Goal: Task Accomplishment & Management: Manage account settings

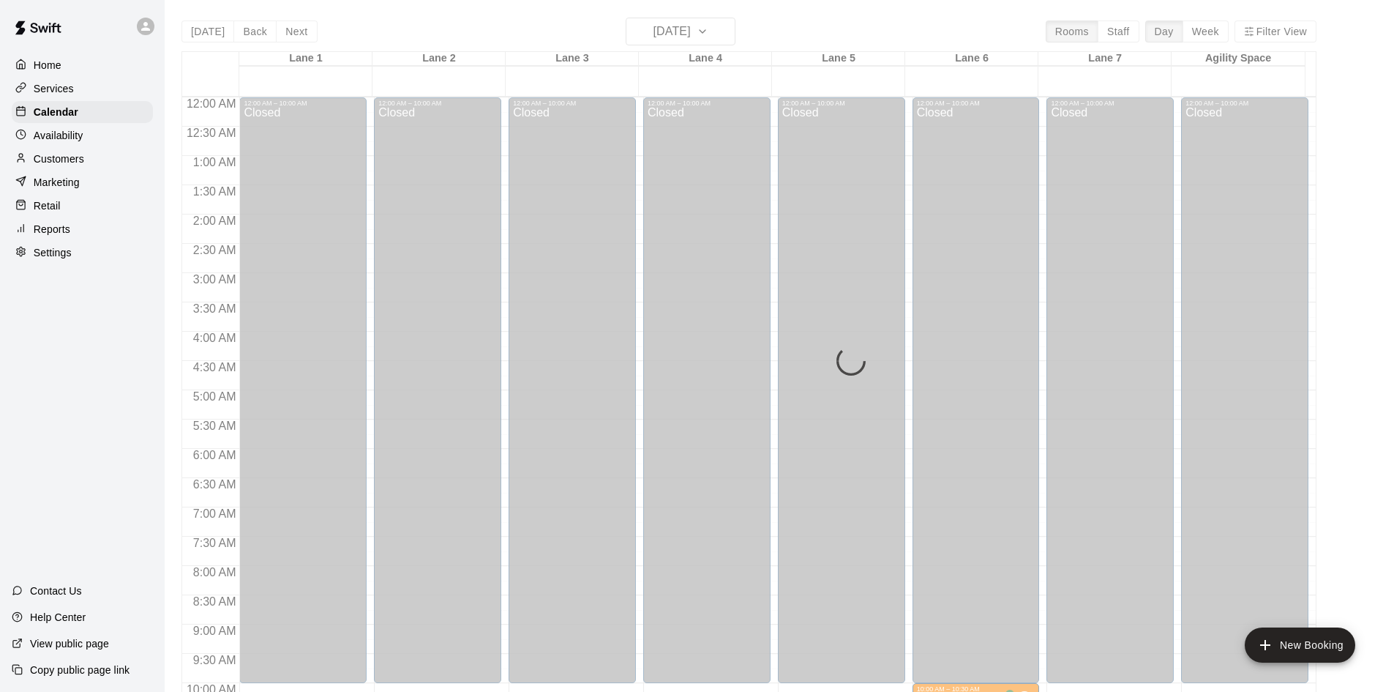
scroll to position [485, 0]
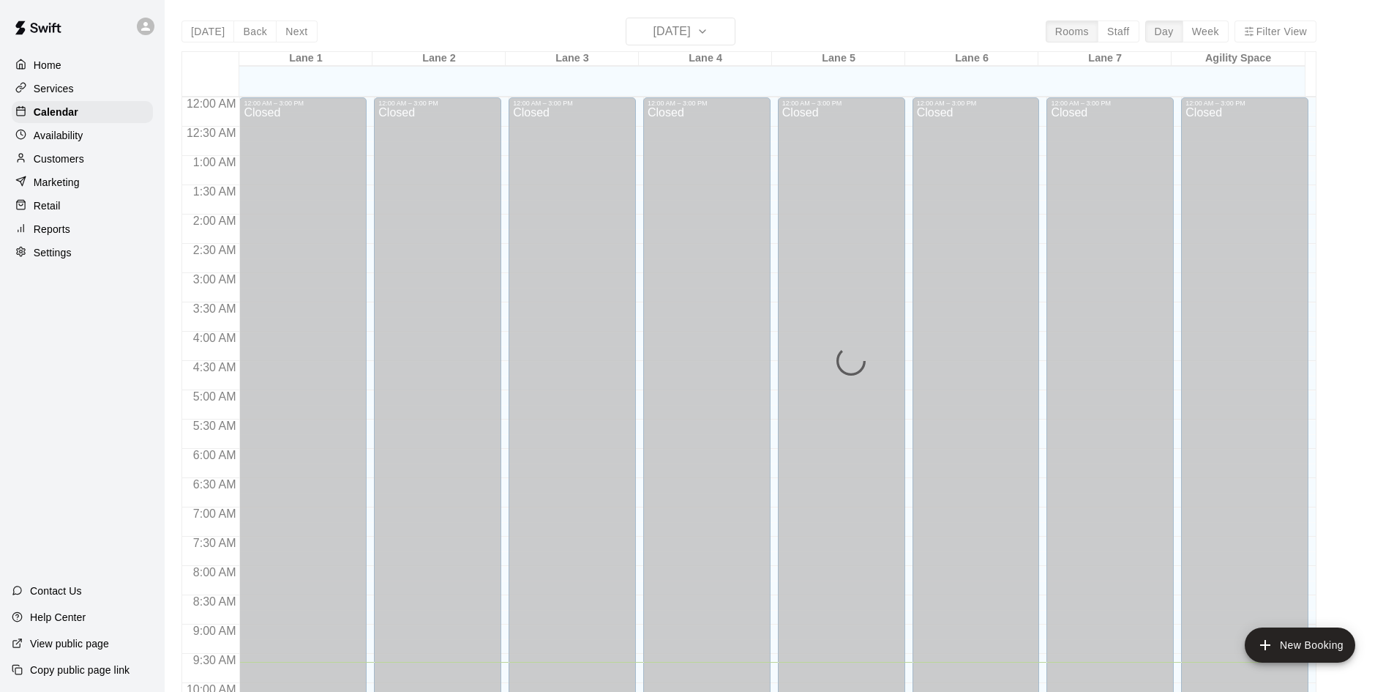
scroll to position [565, 0]
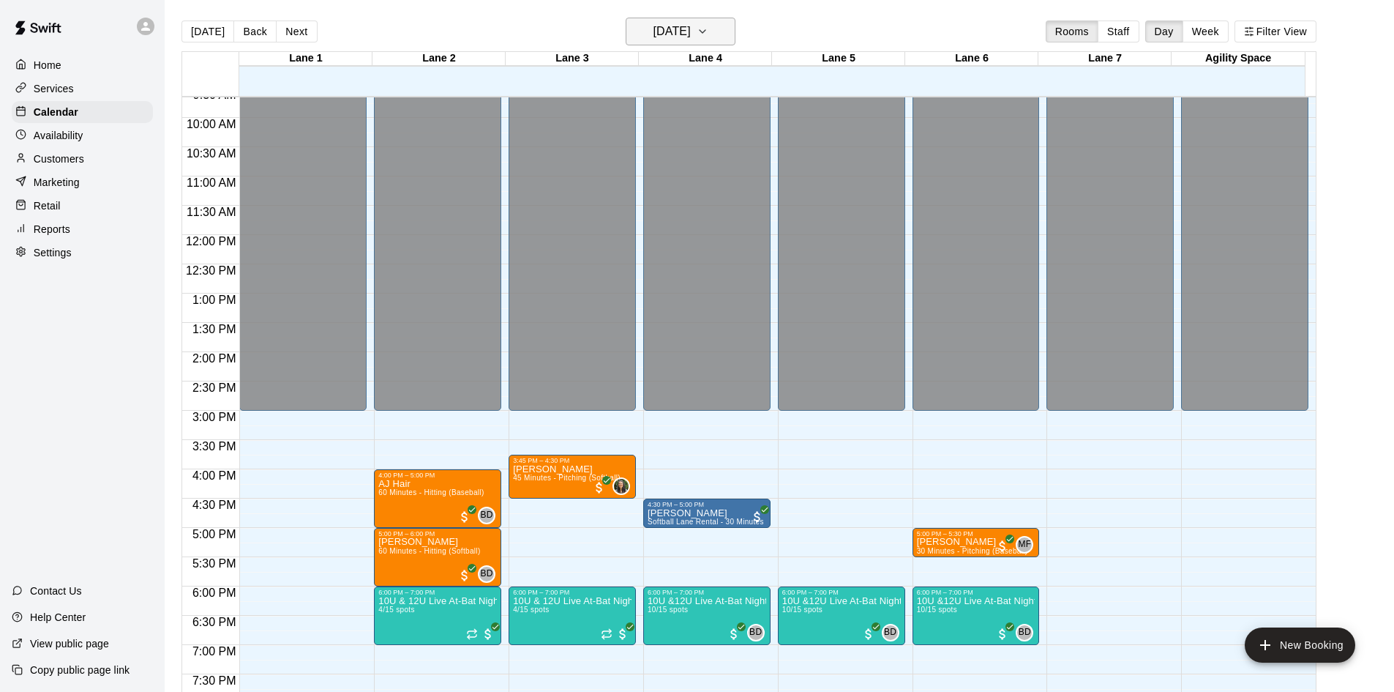
click at [729, 37] on button "Friday Sep 19" at bounding box center [681, 32] width 110 height 28
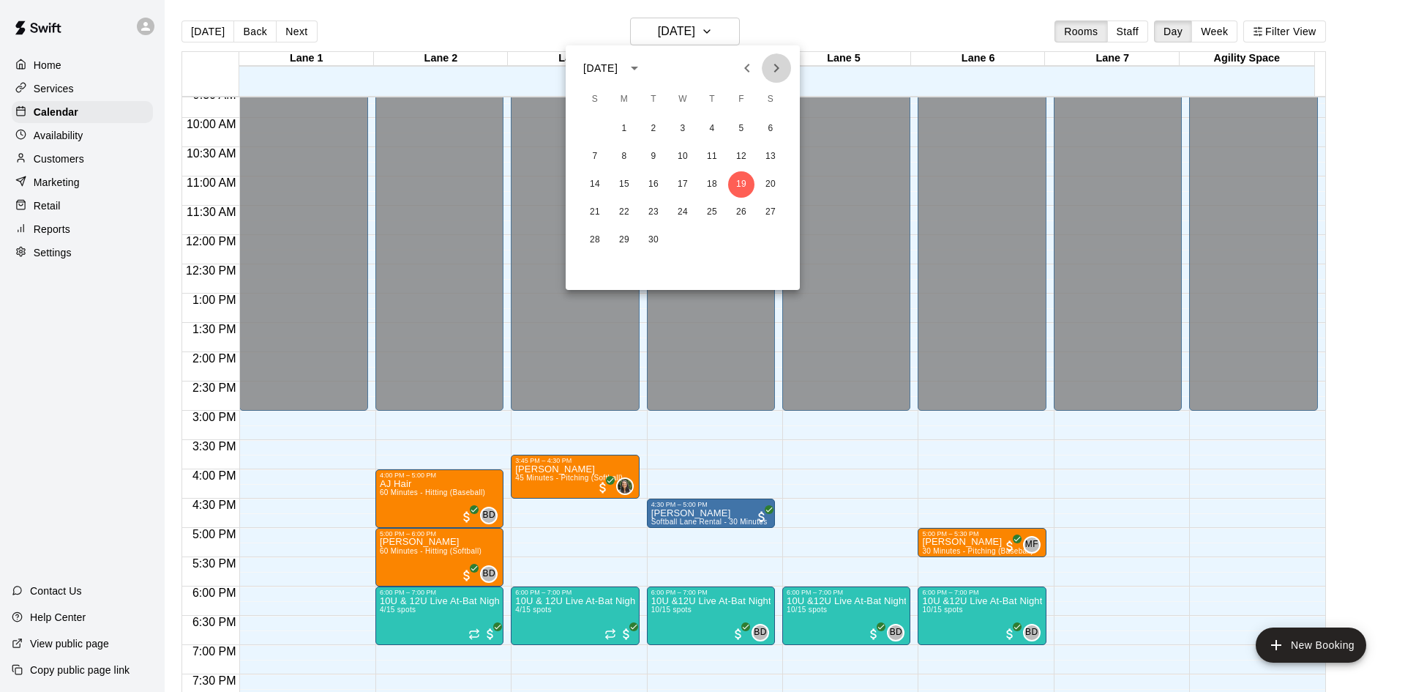
click at [773, 65] on icon "Next month" at bounding box center [777, 68] width 18 height 18
click at [625, 204] on button "19" at bounding box center [624, 212] width 26 height 26
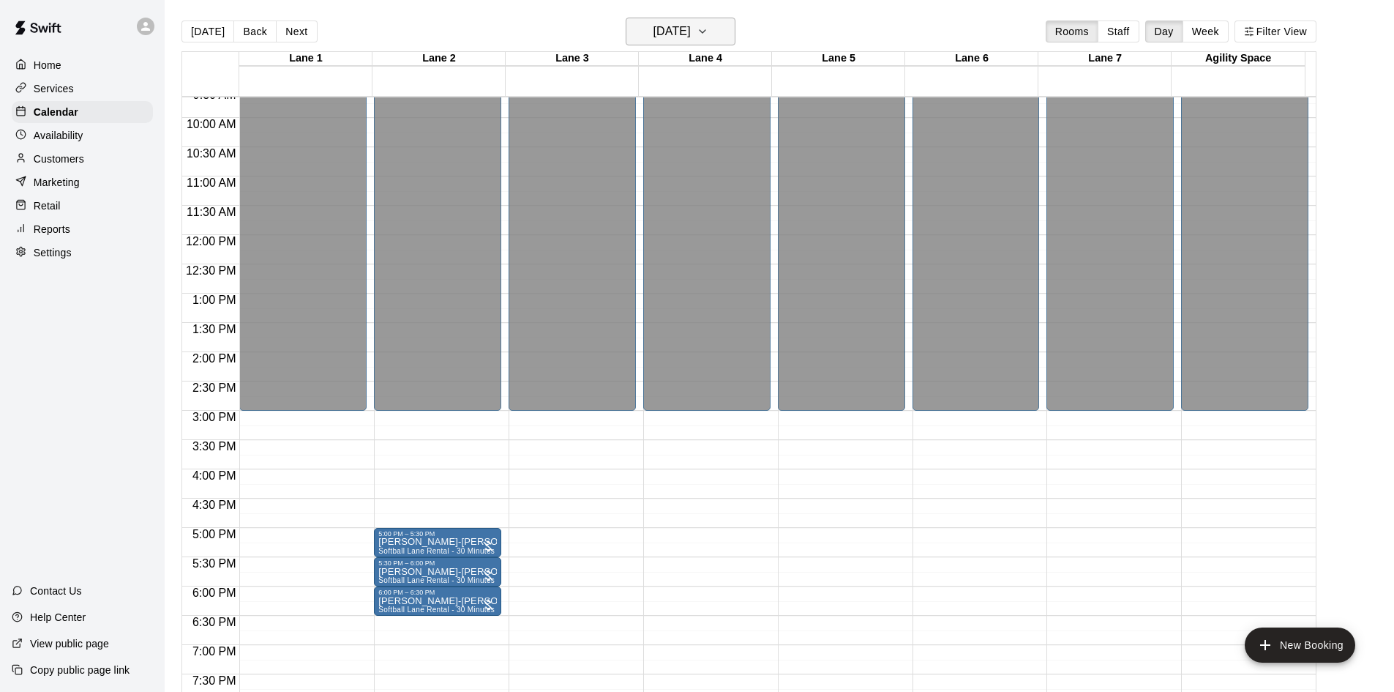
click at [708, 30] on icon "button" at bounding box center [703, 32] width 12 height 18
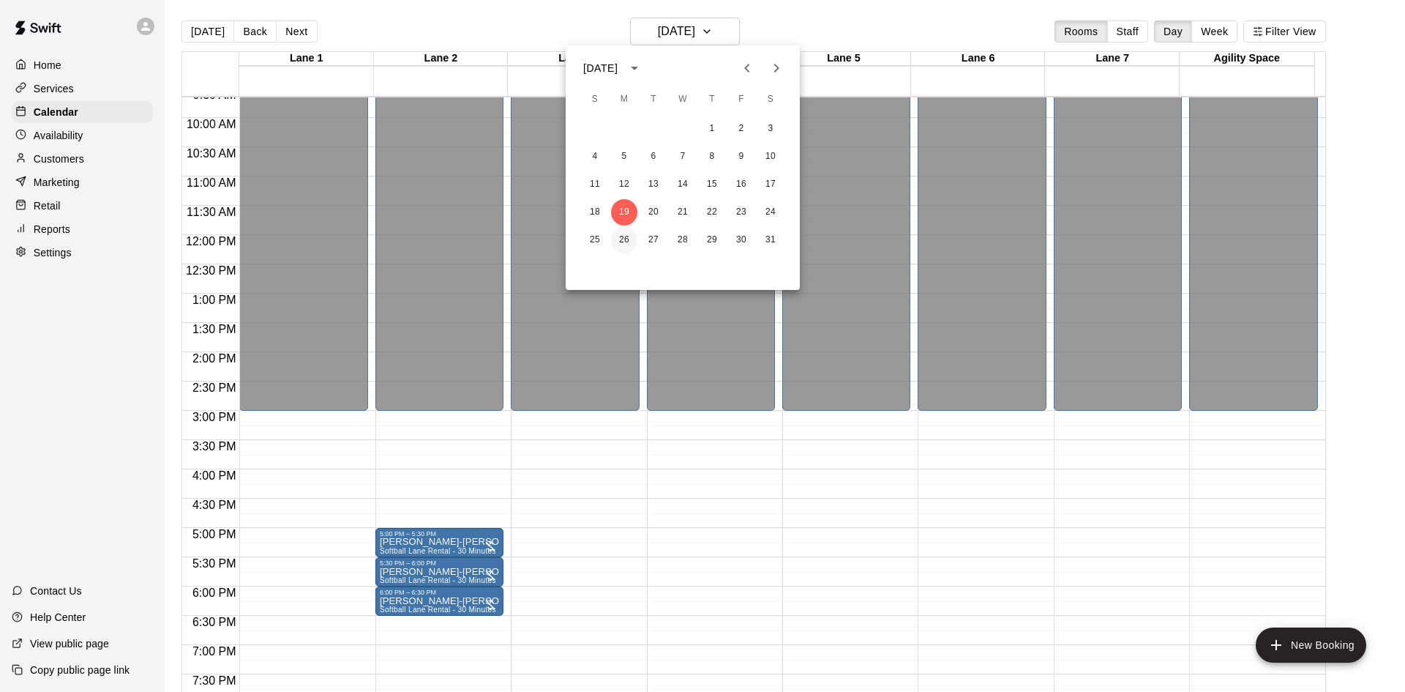
click at [629, 232] on button "26" at bounding box center [624, 240] width 26 height 26
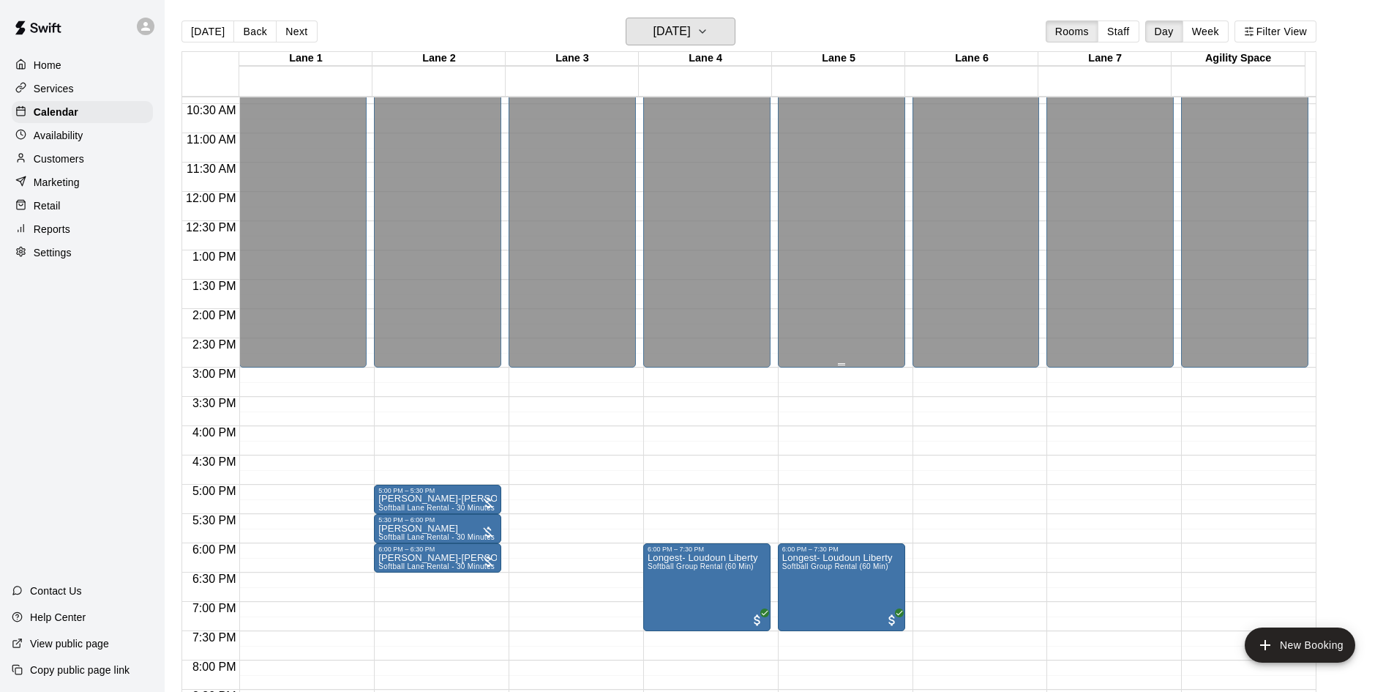
scroll to position [785, 0]
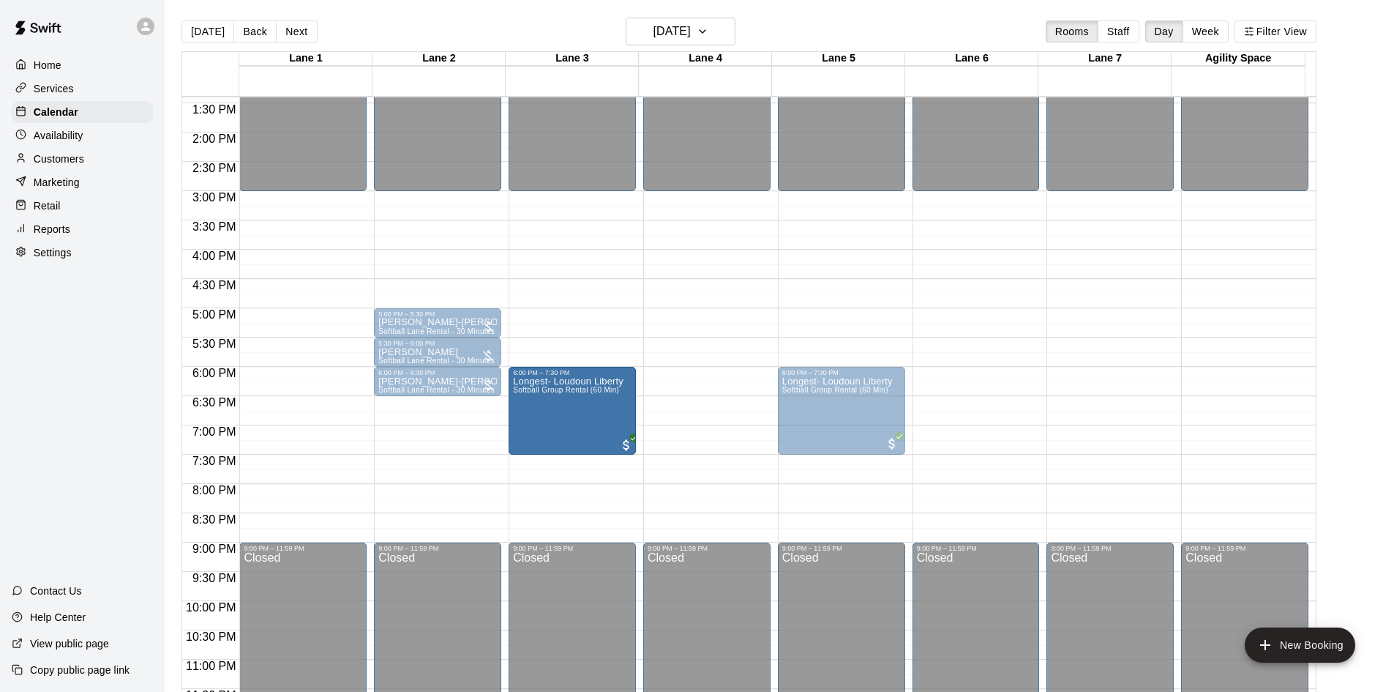
drag, startPoint x: 681, startPoint y: 405, endPoint x: 613, endPoint y: 412, distance: 69.2
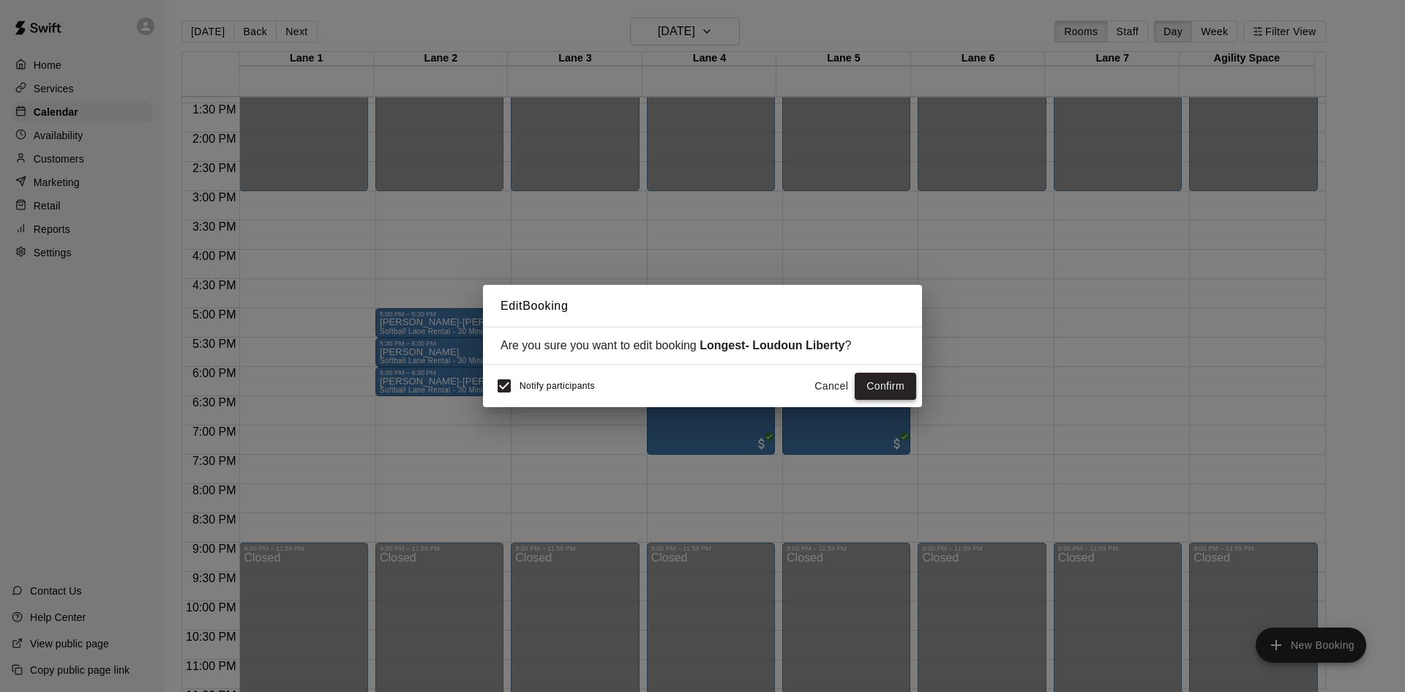
click at [883, 393] on button "Confirm" at bounding box center [885, 386] width 61 height 27
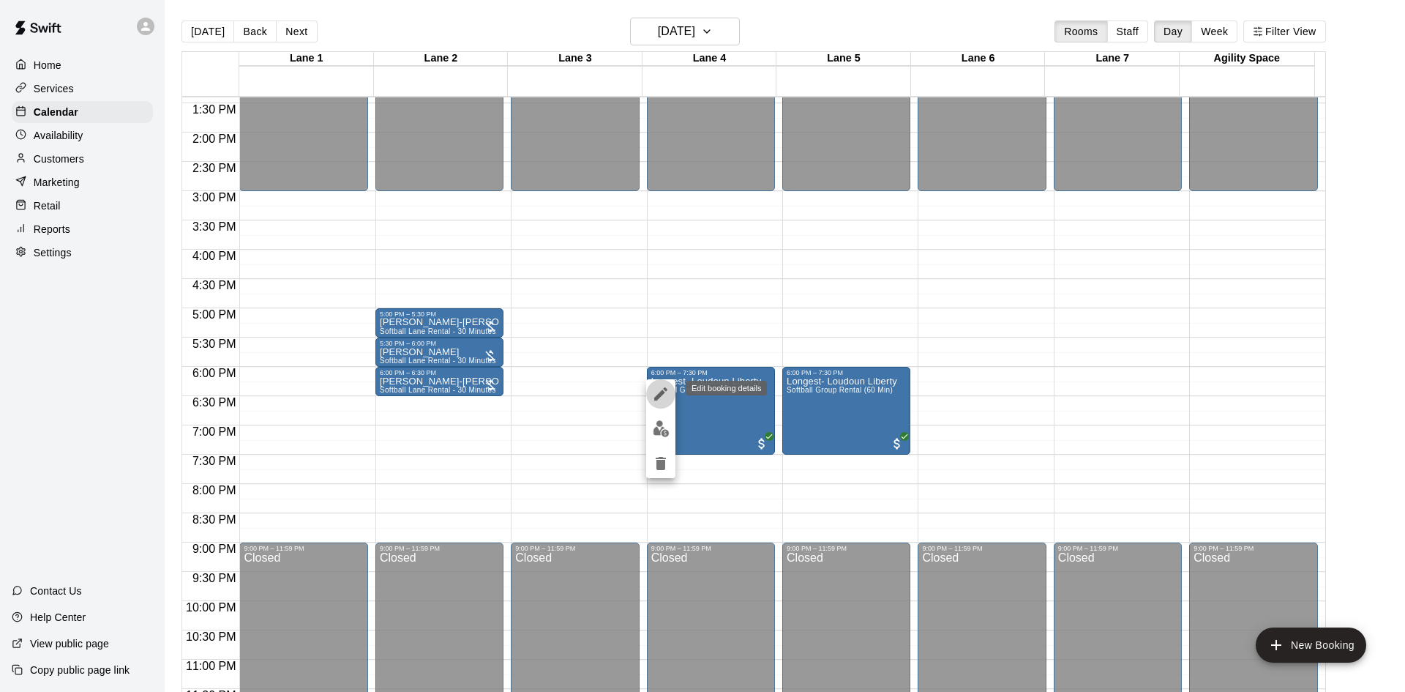
click at [665, 394] on icon "edit" at bounding box center [661, 394] width 18 height 18
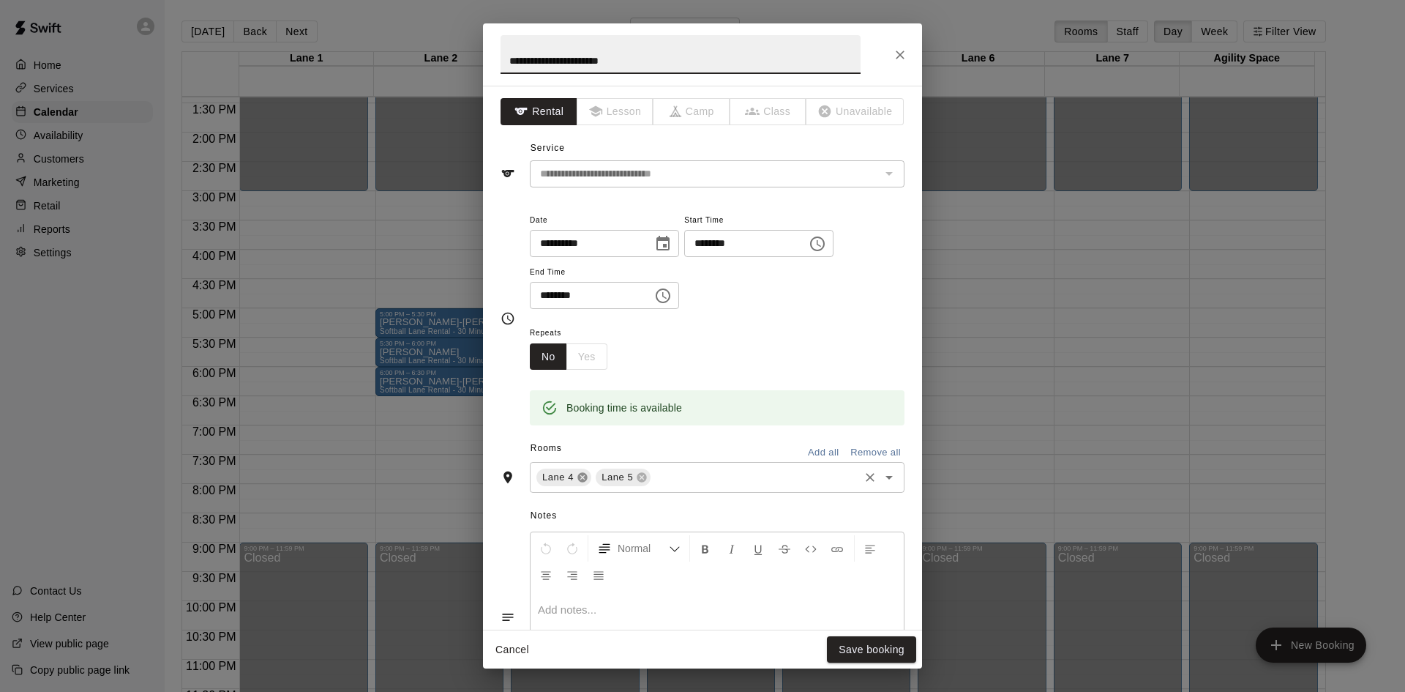
click at [585, 476] on icon at bounding box center [583, 477] width 12 height 12
click at [582, 476] on icon at bounding box center [582, 478] width 10 height 10
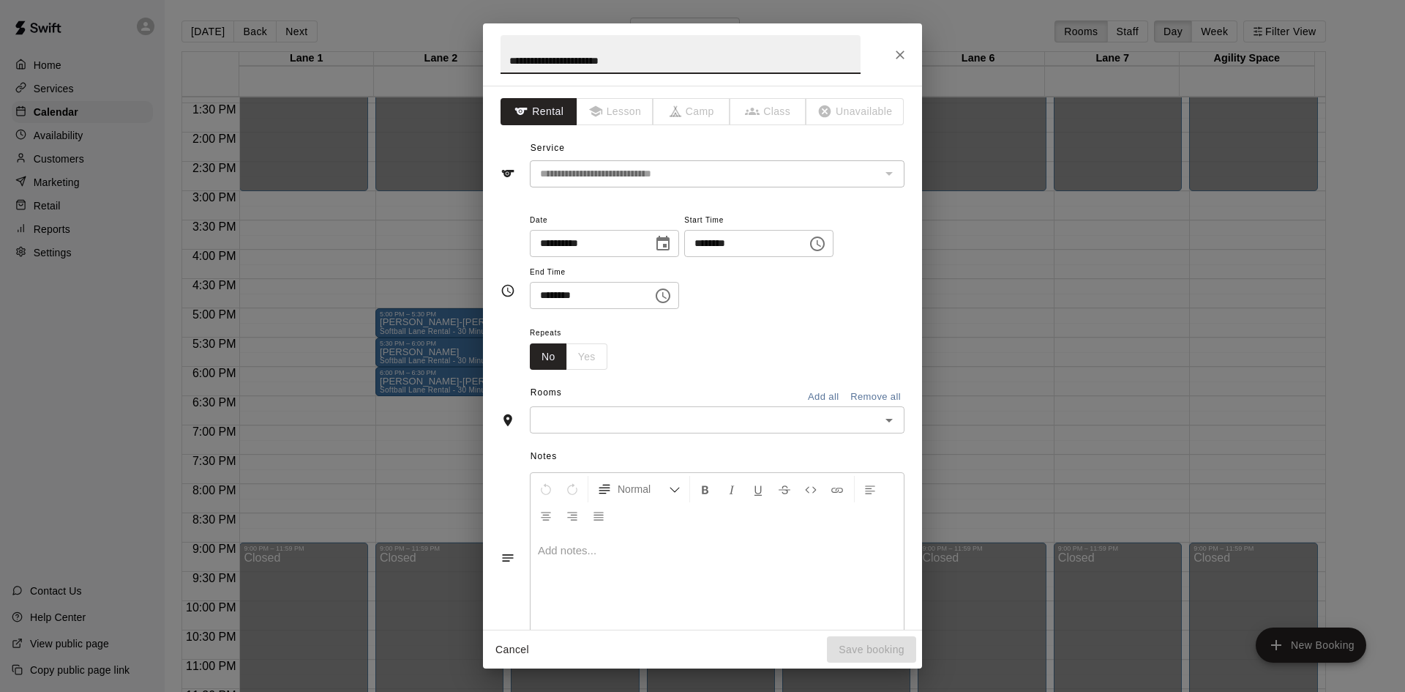
click at [581, 418] on input "text" at bounding box center [705, 420] width 342 height 18
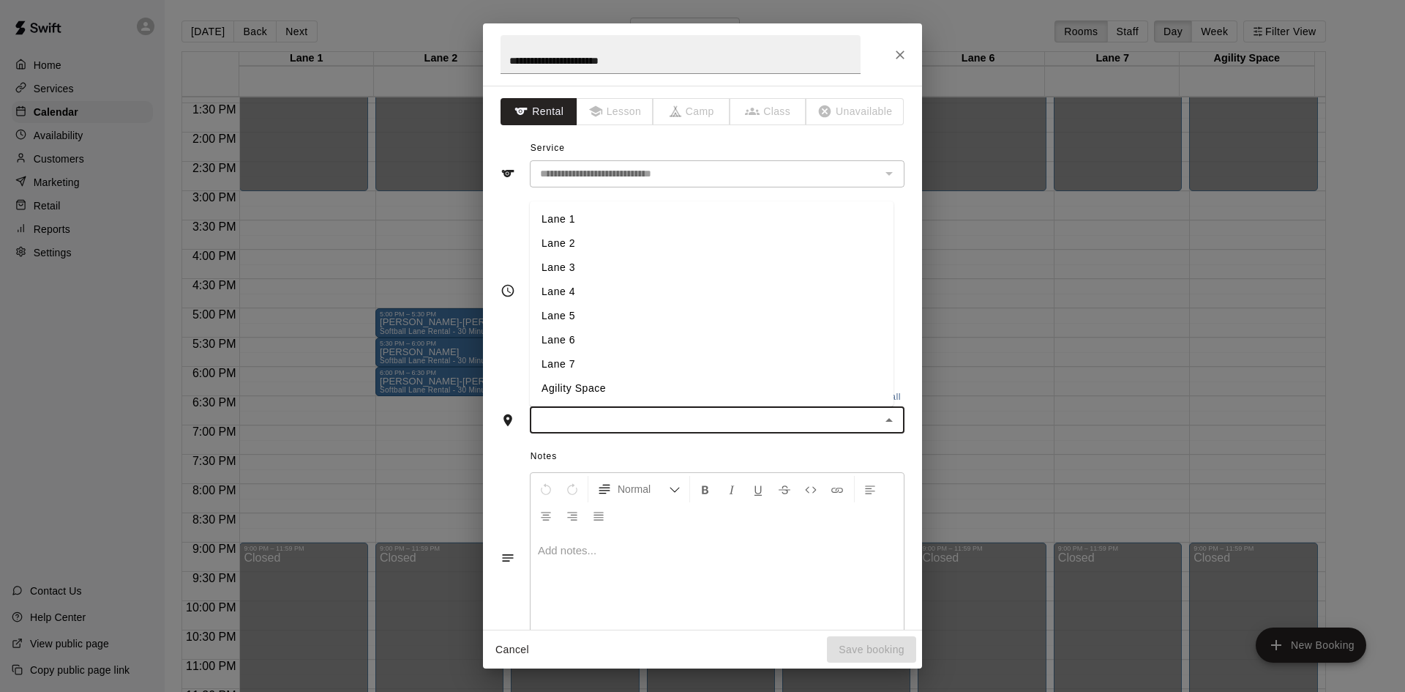
click at [602, 250] on li "Lane 2" at bounding box center [712, 243] width 364 height 24
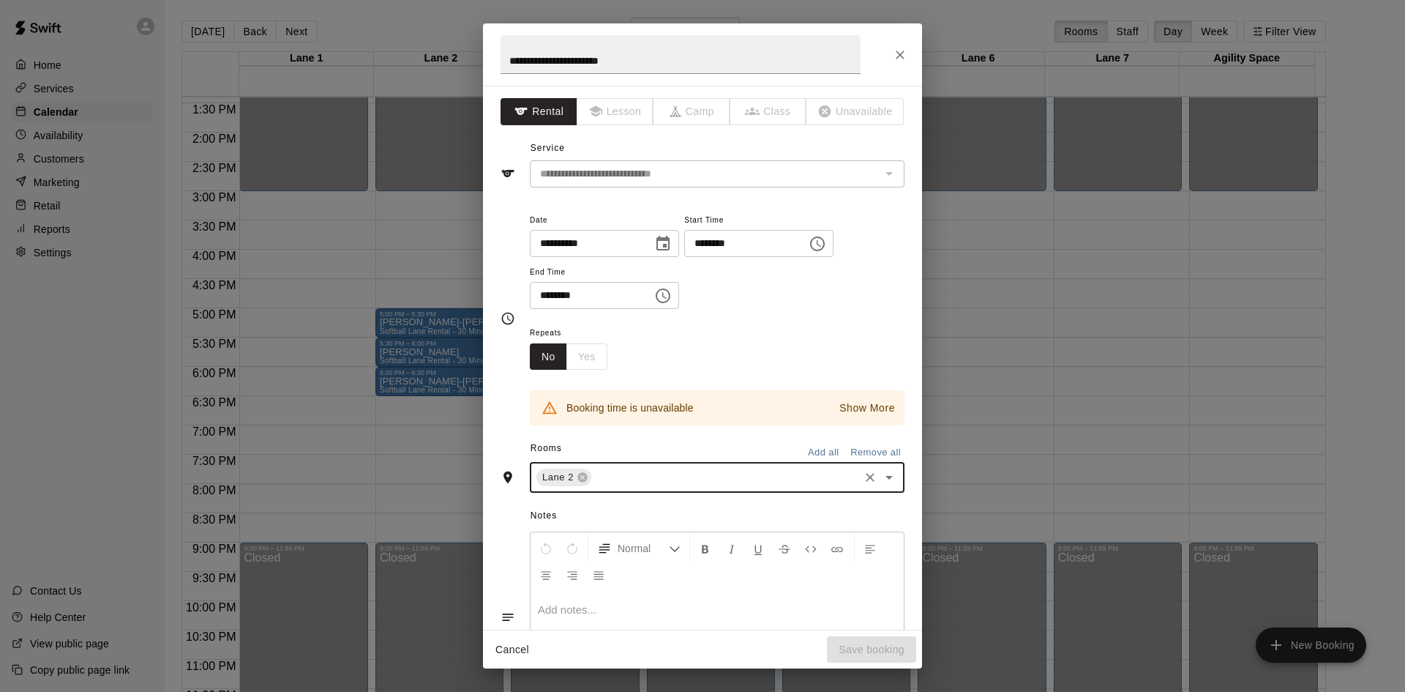
click at [621, 487] on div "Lane 2 ​" at bounding box center [717, 477] width 375 height 31
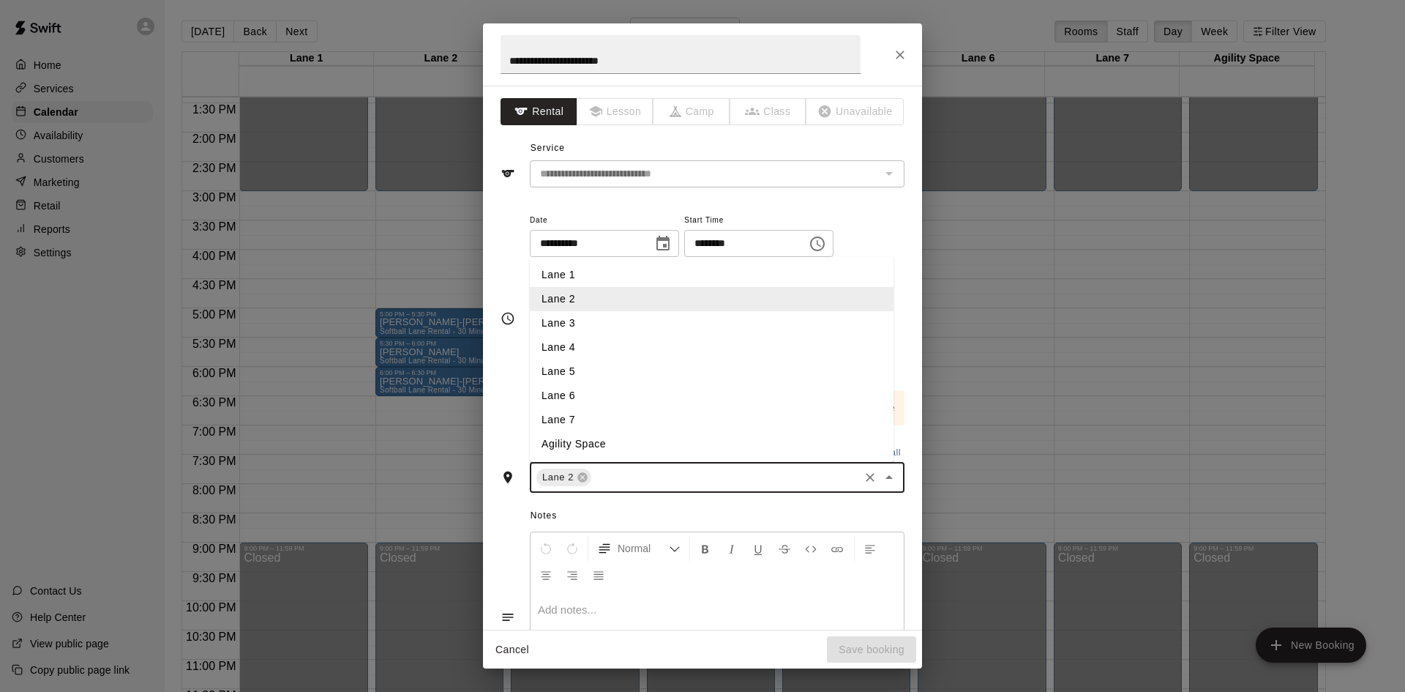
click at [580, 324] on li "Lane 3" at bounding box center [712, 323] width 364 height 24
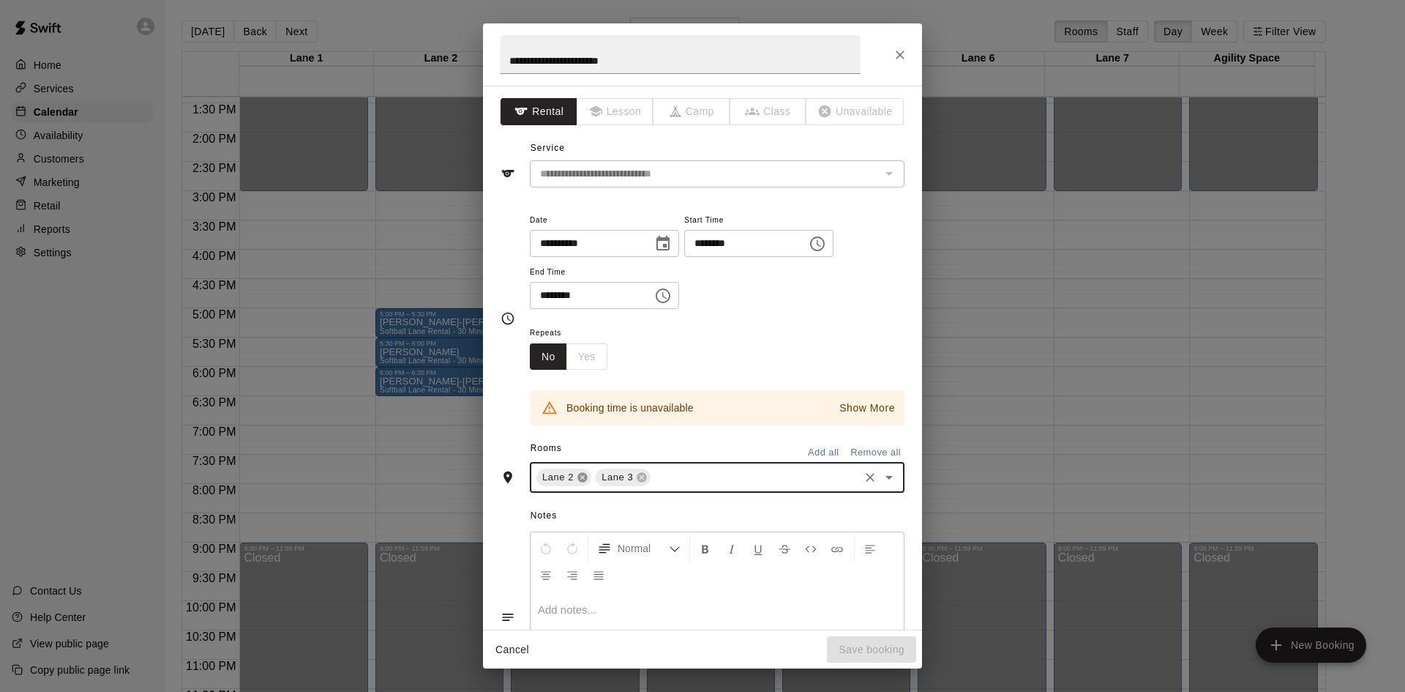
click at [585, 482] on icon at bounding box center [582, 478] width 10 height 10
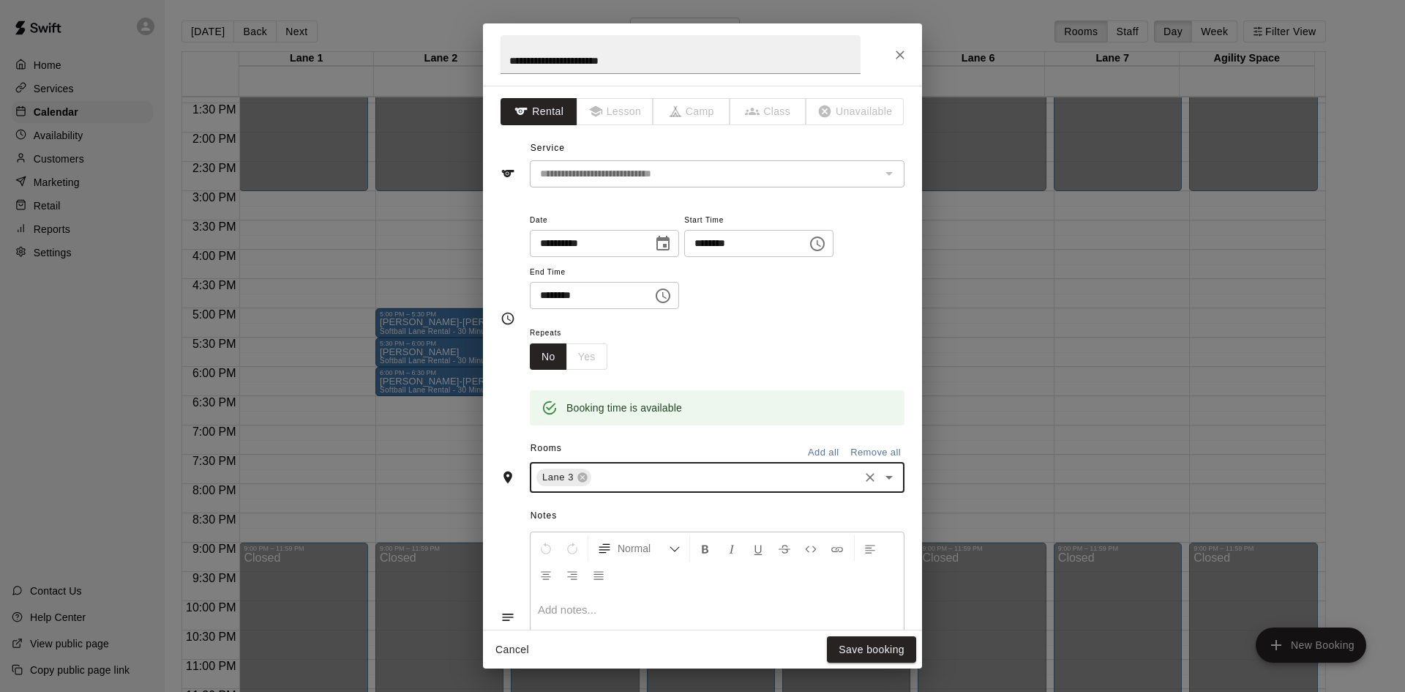
click at [616, 478] on input "text" at bounding box center [725, 477] width 263 height 18
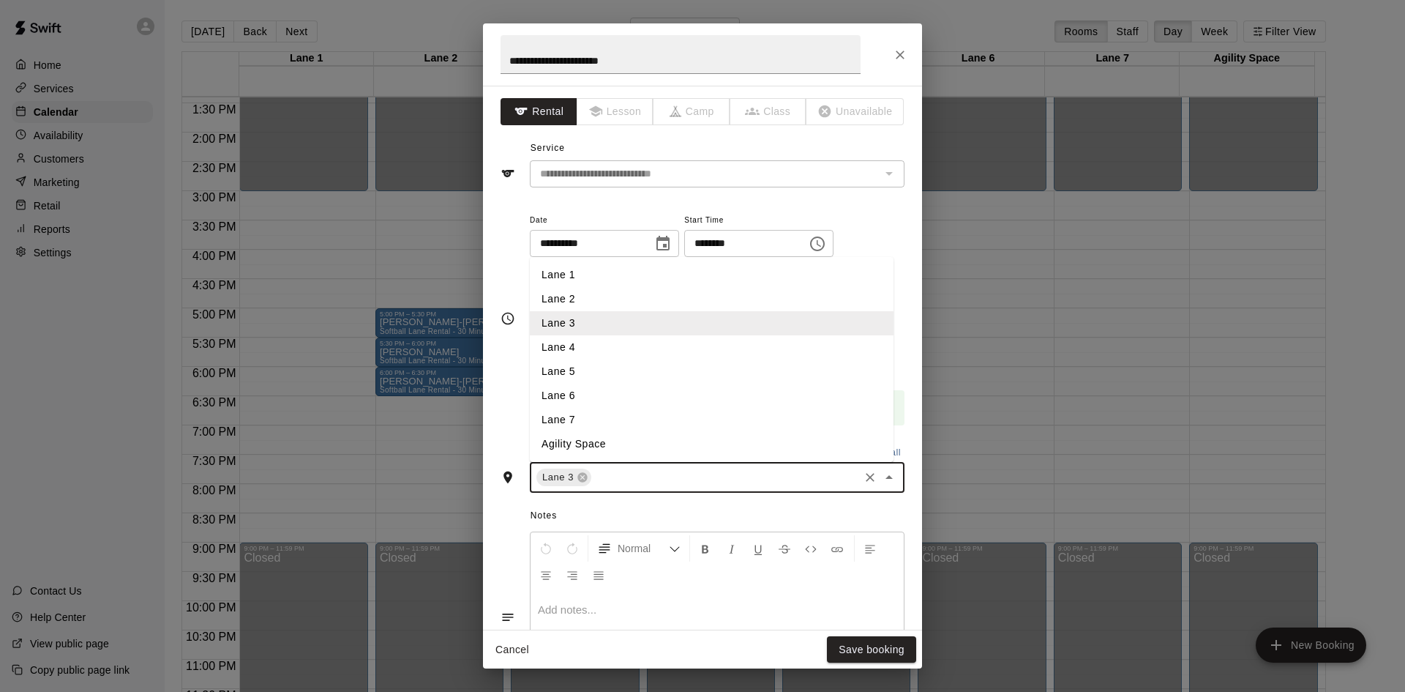
click at [600, 350] on li "Lane 4" at bounding box center [712, 347] width 364 height 24
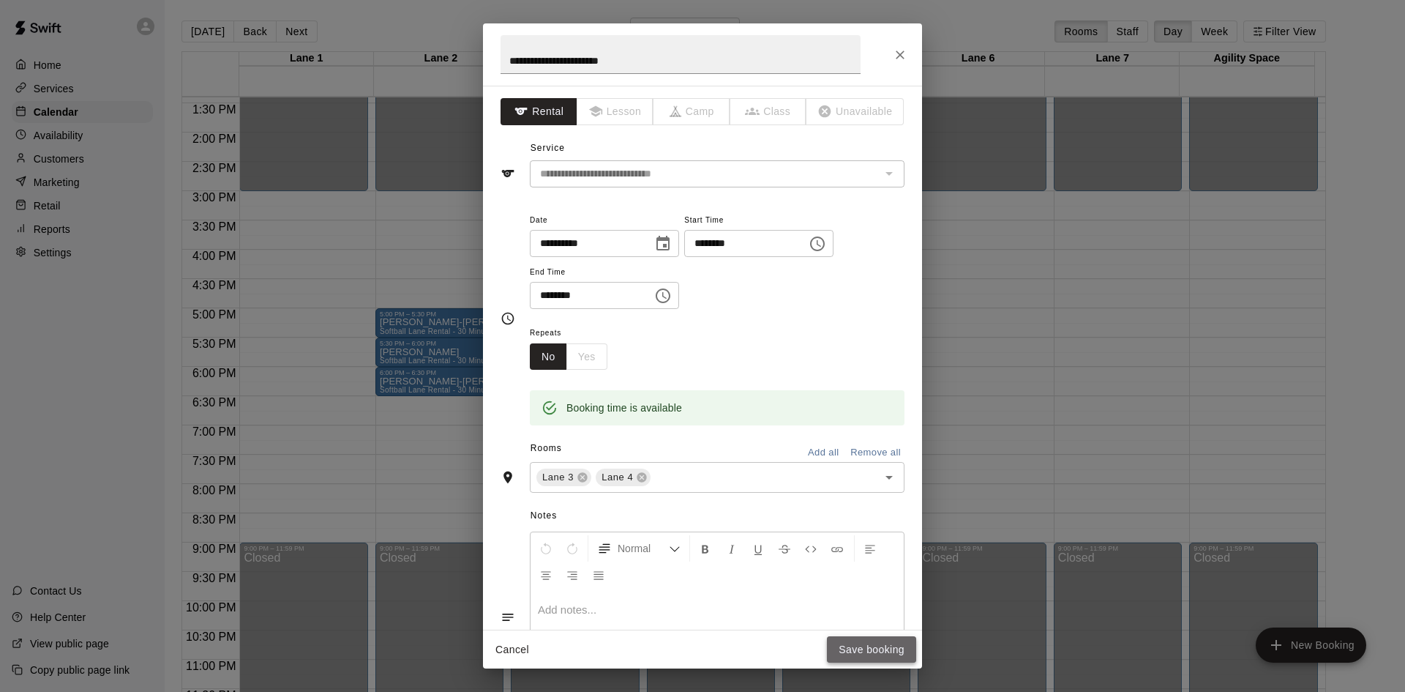
click at [872, 655] on button "Save booking" at bounding box center [871, 649] width 89 height 27
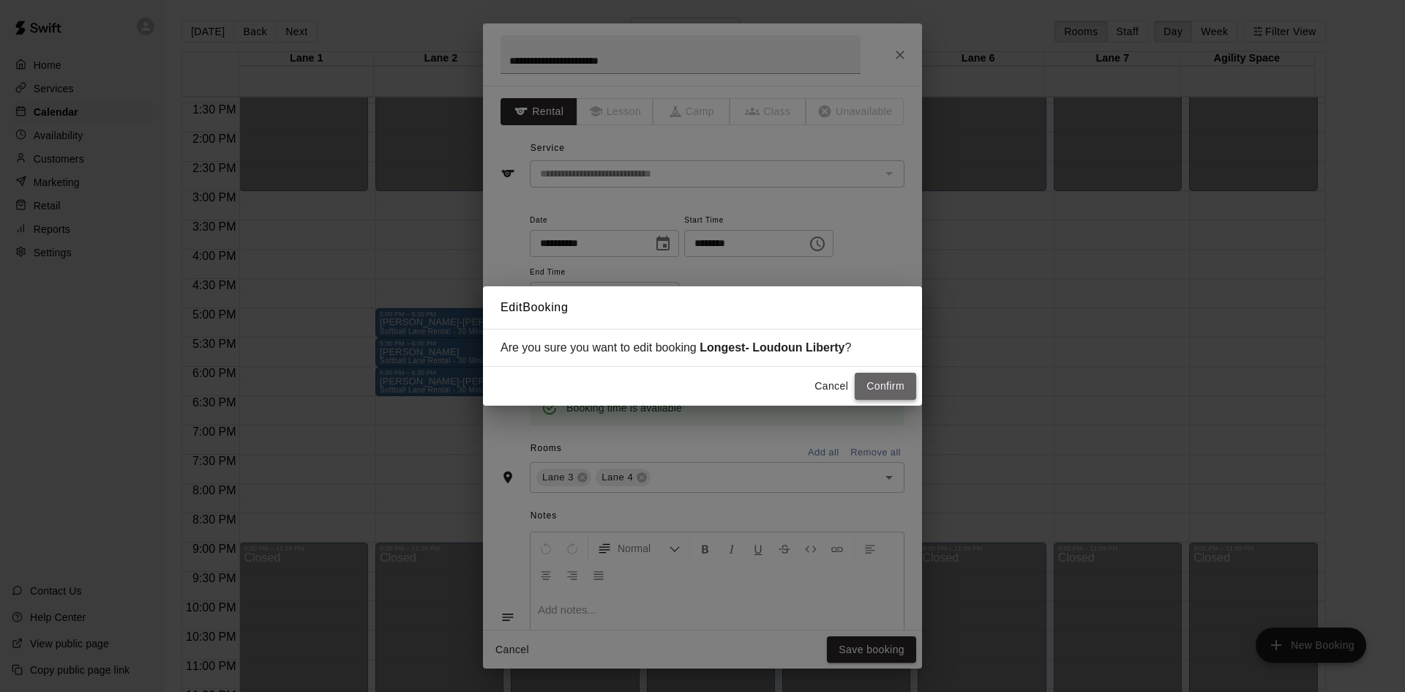
click at [880, 386] on button "Confirm" at bounding box center [885, 386] width 61 height 27
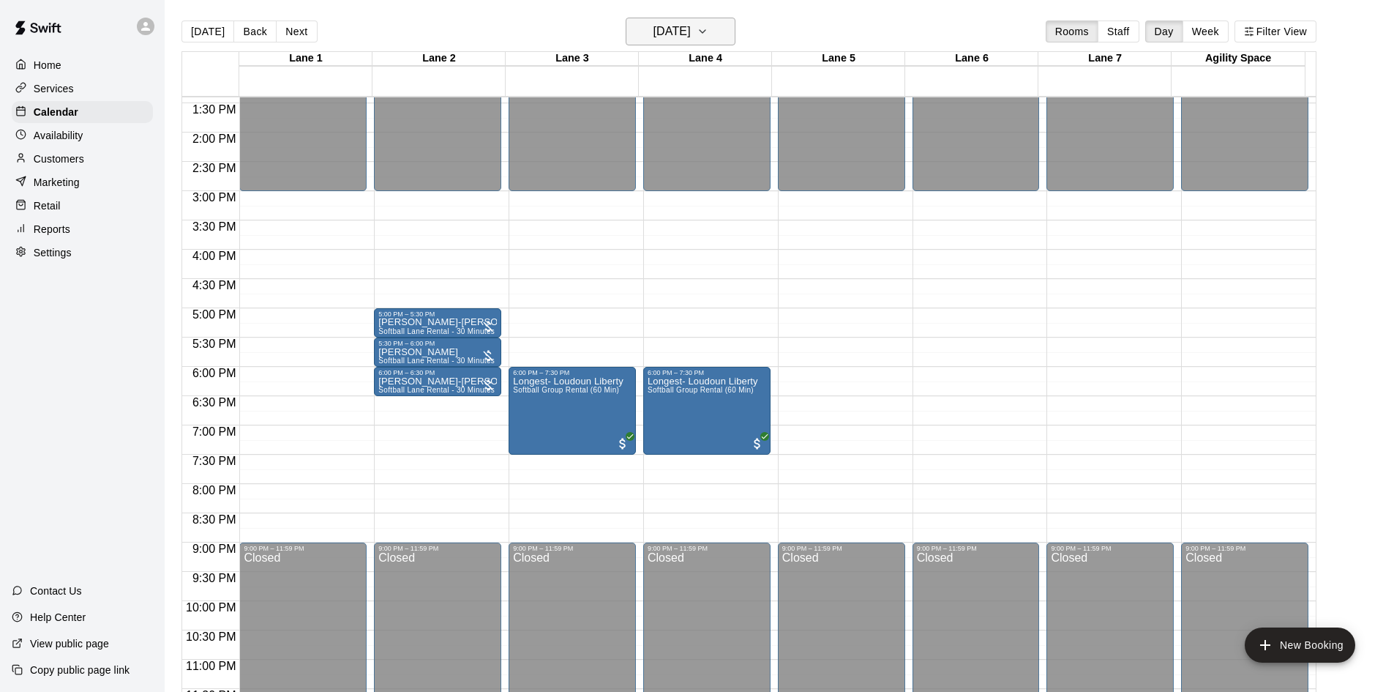
click at [733, 34] on button "Monday Jan 26" at bounding box center [681, 32] width 110 height 28
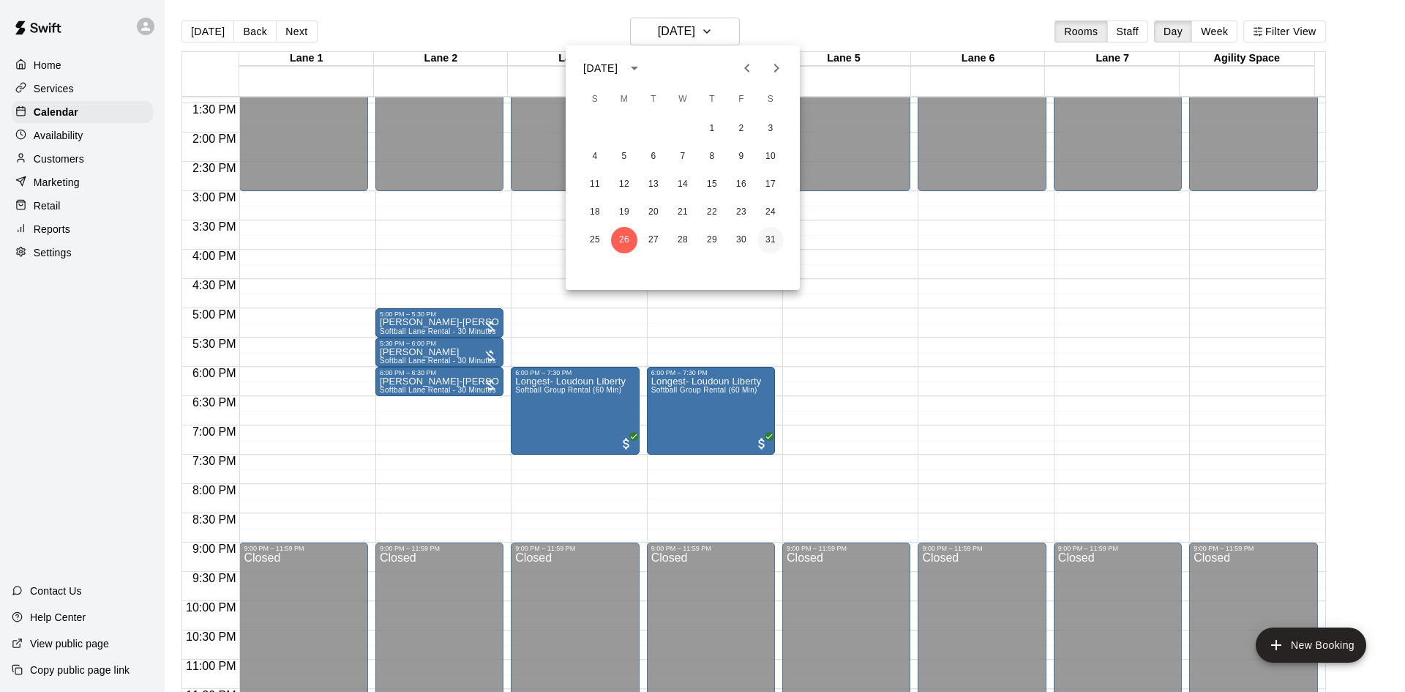
click at [774, 239] on button "31" at bounding box center [770, 240] width 26 height 26
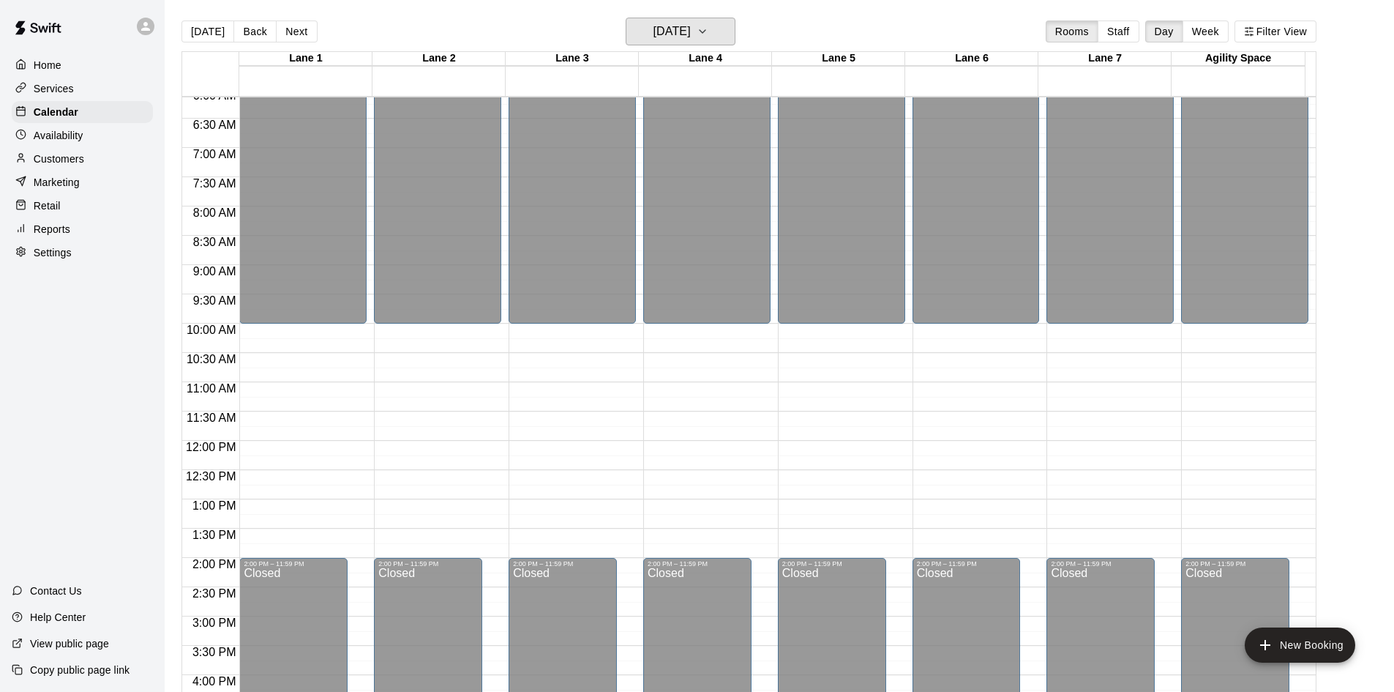
scroll to position [512, 0]
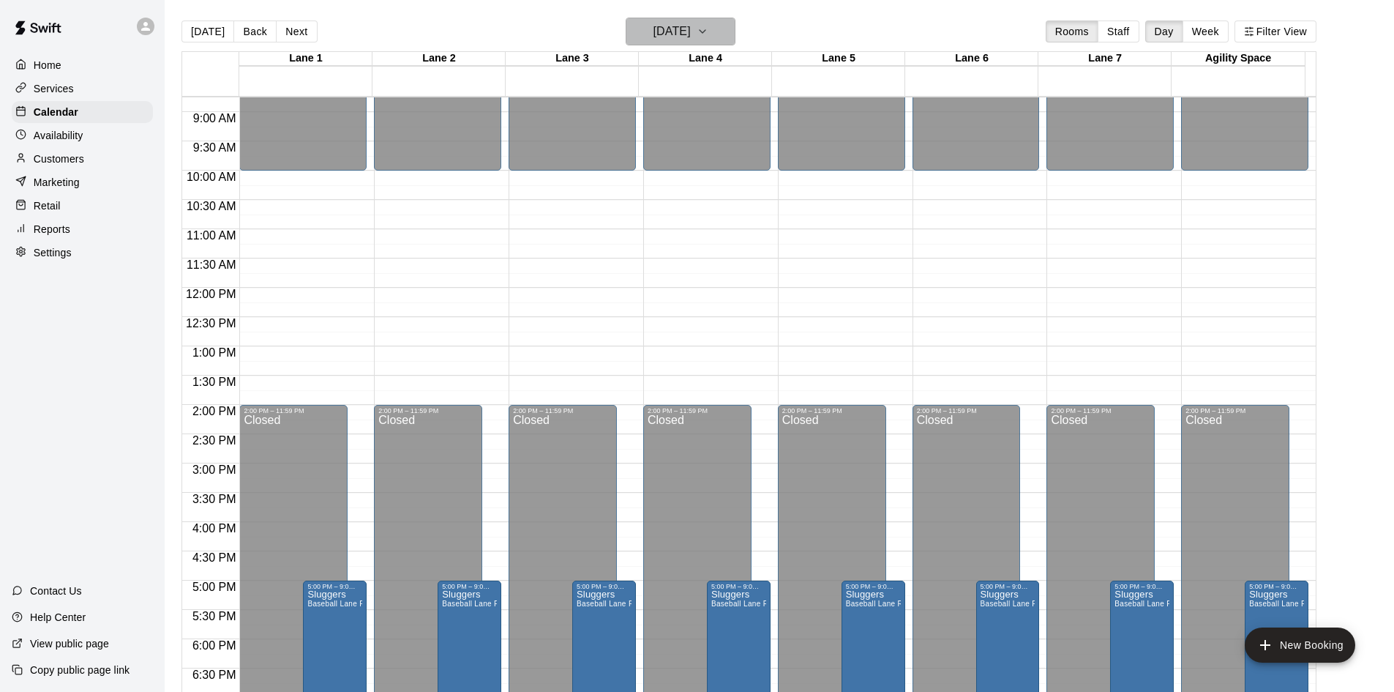
click at [708, 34] on icon "button" at bounding box center [703, 32] width 12 height 18
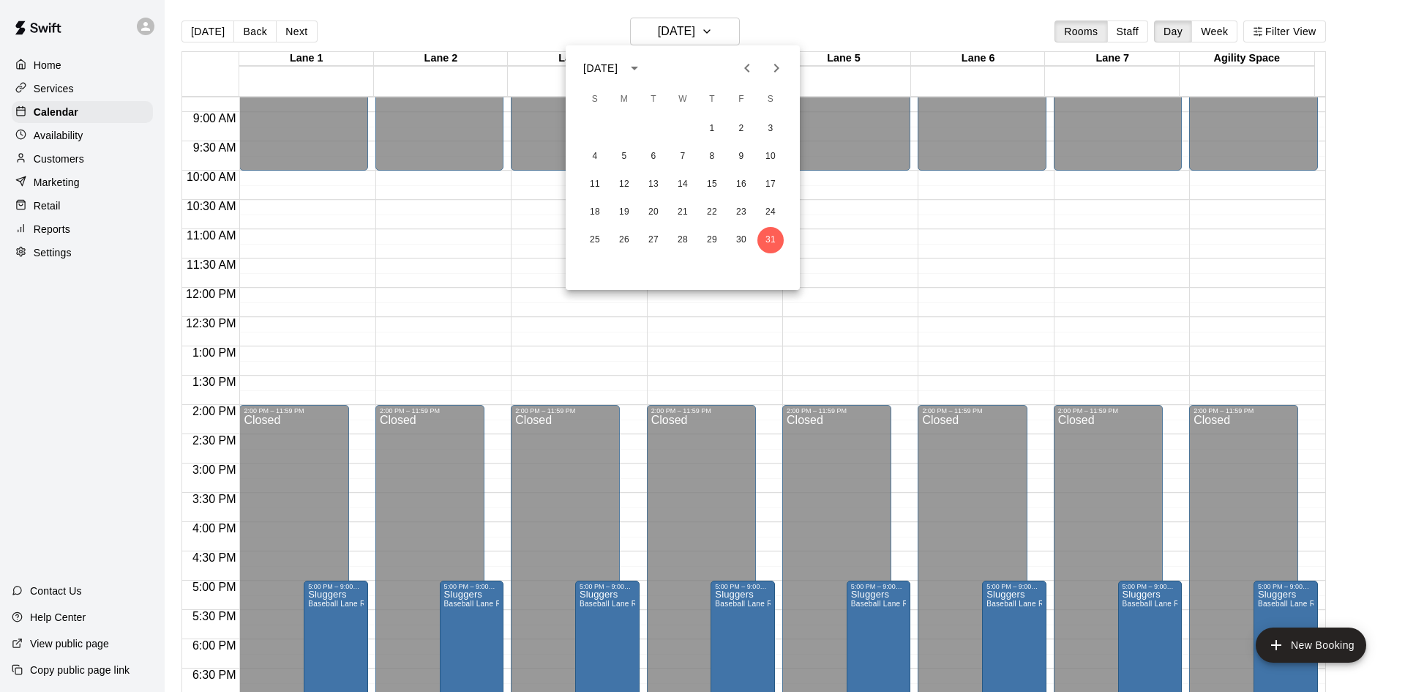
click at [770, 61] on icon "Next month" at bounding box center [777, 68] width 18 height 18
click at [592, 129] on button "1" at bounding box center [595, 129] width 26 height 26
